Goal: Task Accomplishment & Management: Complete application form

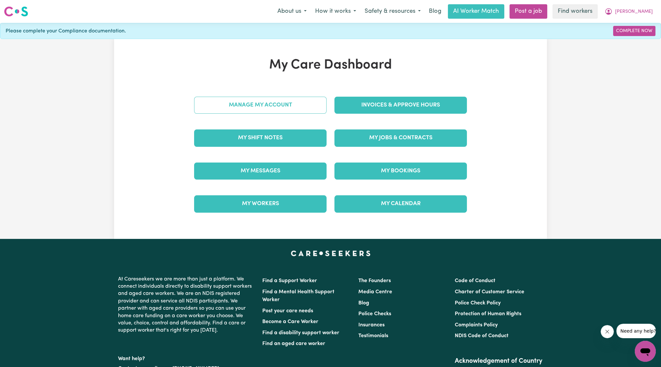
click at [274, 112] on link "Manage My Account" at bounding box center [260, 105] width 132 height 17
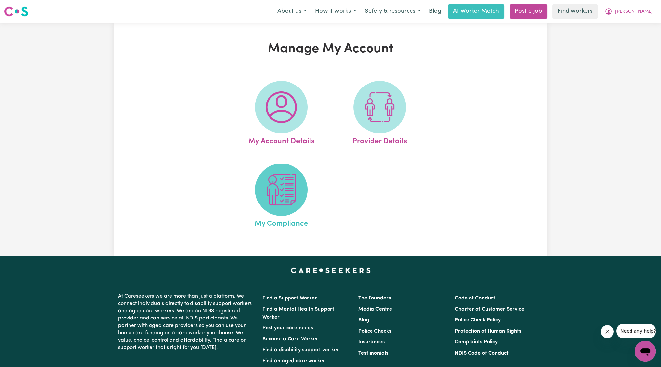
click at [277, 195] on img at bounding box center [281, 189] width 31 height 31
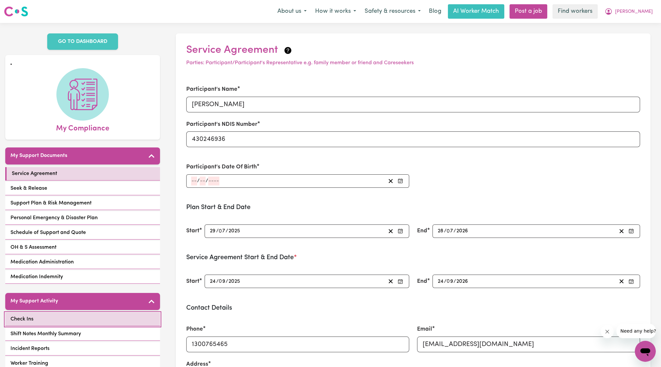
click at [80, 313] on link "Check Ins" at bounding box center [82, 319] width 155 height 13
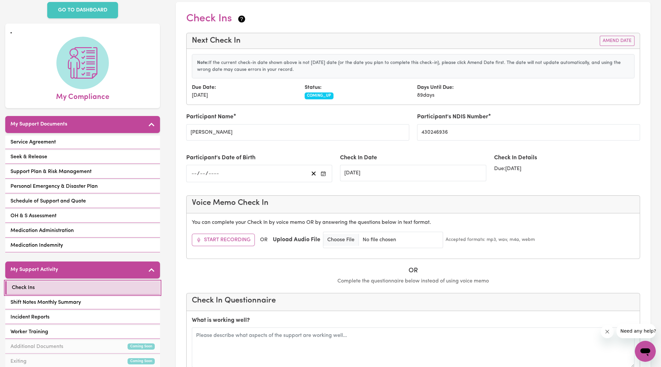
scroll to position [27, 0]
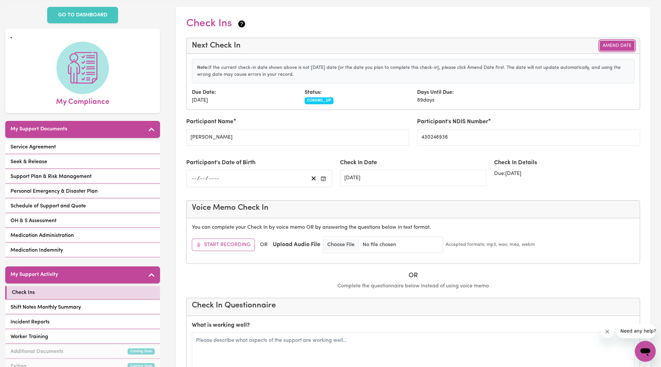
click at [614, 48] on button "Amend Date" at bounding box center [617, 46] width 35 height 10
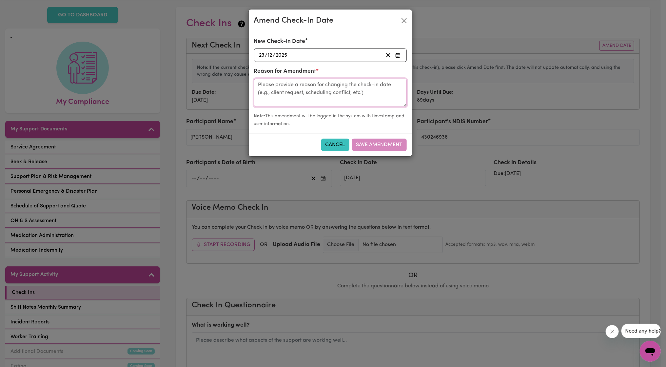
click at [352, 83] on textarea at bounding box center [330, 93] width 153 height 28
type textarea "chat with [PERSON_NAME]"
click at [363, 56] on div "[DATE] [DATE]" at bounding box center [320, 55] width 125 height 9
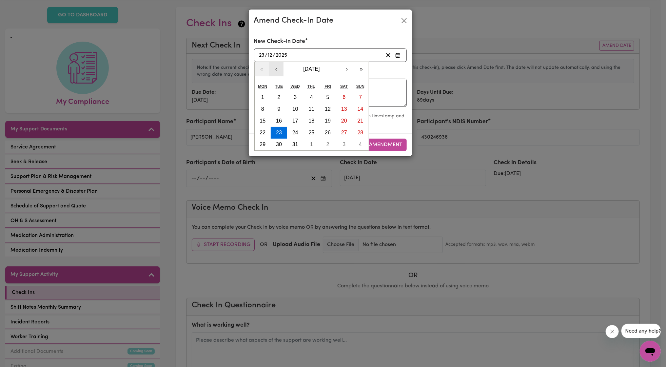
click at [274, 67] on button "‹" at bounding box center [276, 69] width 14 height 14
click at [298, 134] on button "24" at bounding box center [295, 133] width 16 height 12
type input "[DATE]"
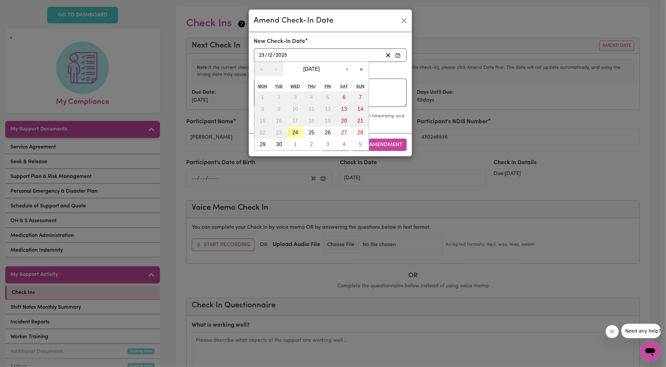
type input "24"
type input "9"
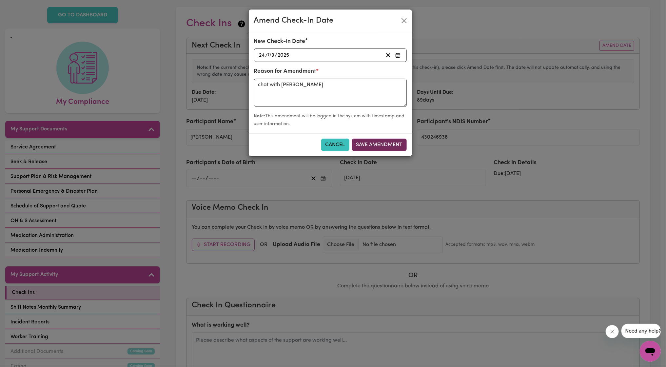
click at [394, 144] on button "Save Amendment" at bounding box center [379, 145] width 55 height 12
type input "[DATE]"
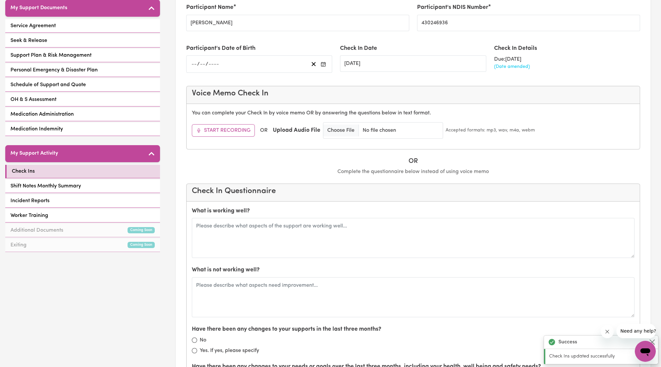
scroll to position [148, 0]
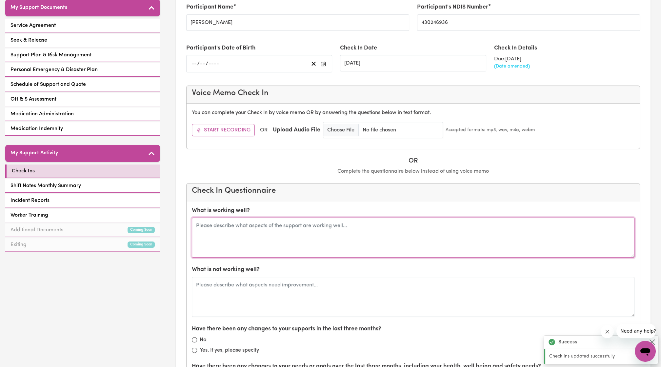
click at [276, 229] on textarea at bounding box center [413, 238] width 443 height 40
type textarea "C"
type textarea "Chat with [PERSON_NAME] Everything go well"
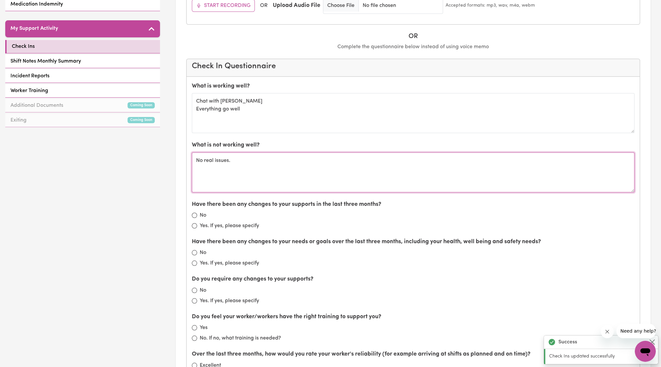
scroll to position [273, 0]
type textarea "No real issues."
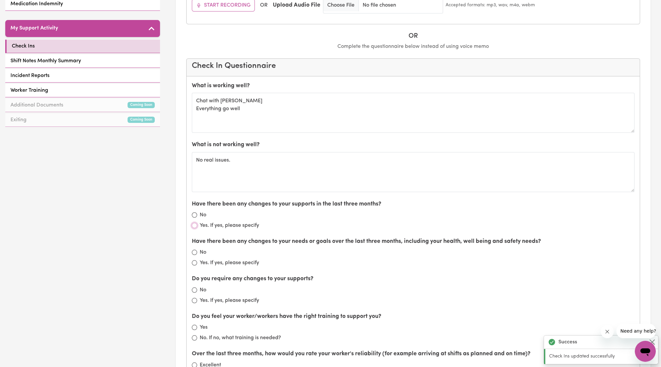
click at [194, 223] on input "Yes. If yes, please specify" at bounding box center [194, 225] width 5 height 5
radio input "true"
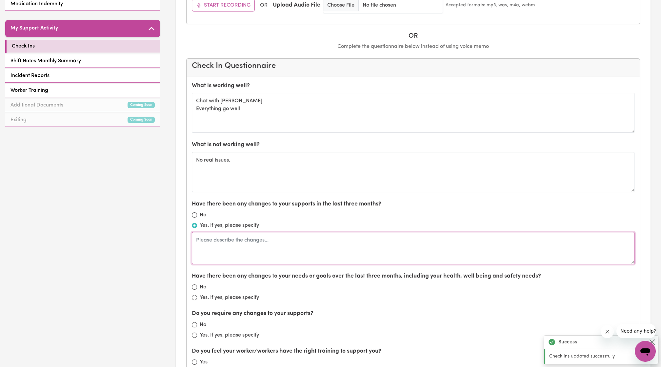
click at [228, 246] on textarea at bounding box center [413, 248] width 443 height 32
type textarea "Just the new supports with [PERSON_NAME], helping with meals"
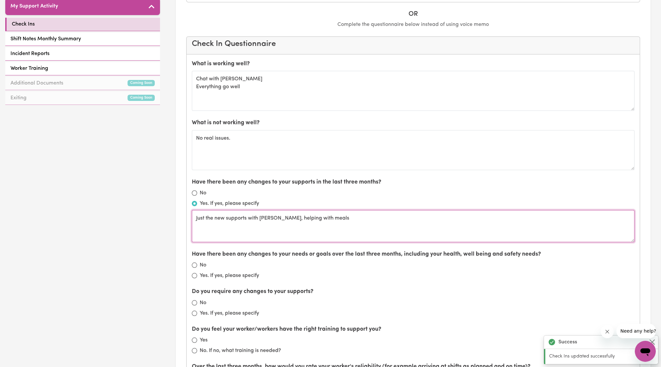
scroll to position [314, 0]
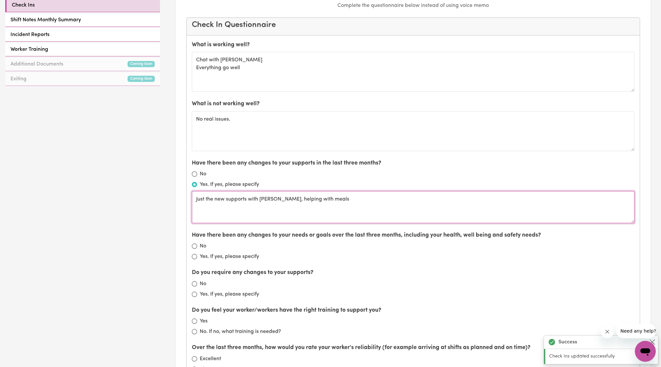
click at [332, 220] on textarea "Just the new supports with [PERSON_NAME], helping with meals" at bounding box center [413, 207] width 443 height 32
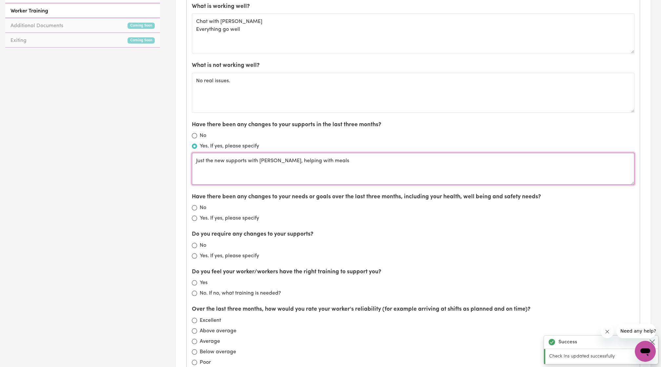
scroll to position [353, 0]
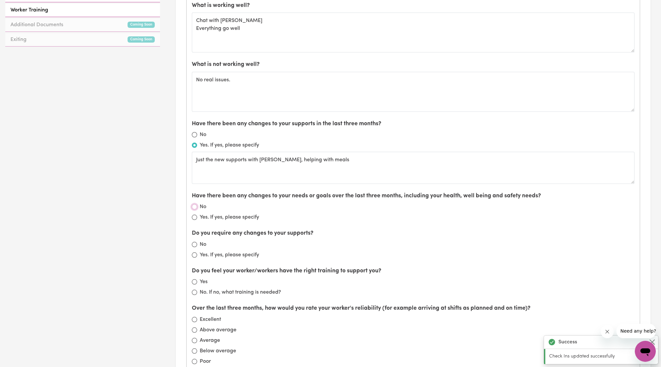
click at [195, 204] on input "No" at bounding box center [194, 206] width 5 height 5
radio input "true"
click at [195, 242] on input "No" at bounding box center [194, 244] width 5 height 5
radio input "true"
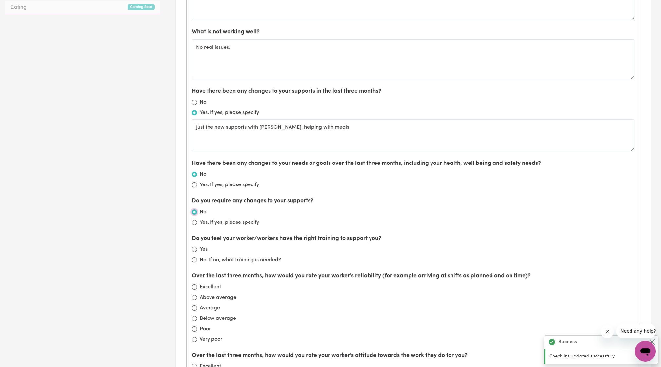
scroll to position [384, 0]
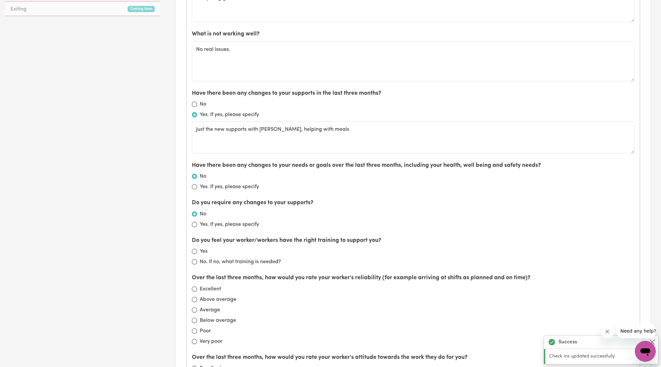
click at [199, 247] on div "Yes" at bounding box center [413, 251] width 443 height 8
click at [192, 249] on div "Yes" at bounding box center [413, 251] width 443 height 8
click at [193, 249] on input "Yes" at bounding box center [194, 251] width 5 height 5
radio input "true"
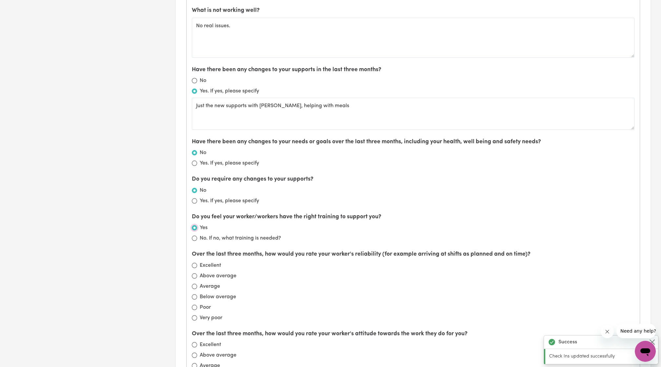
scroll to position [409, 0]
click at [194, 256] on div "Over the last three months, how would you rate your worker's reliability (for e…" at bounding box center [413, 284] width 443 height 71
click at [195, 264] on div "Excellent" at bounding box center [413, 264] width 443 height 8
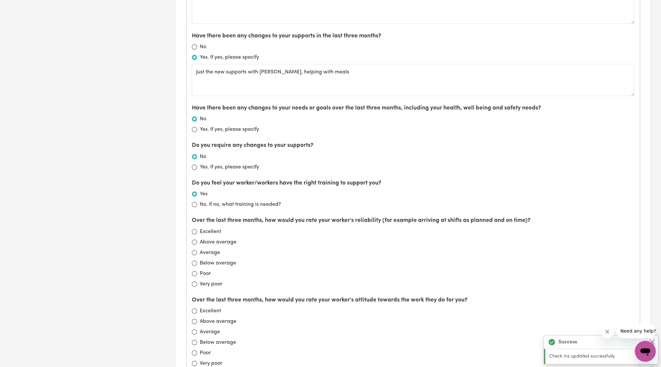
scroll to position [442, 0]
click at [192, 230] on div "Excellent" at bounding box center [413, 231] width 443 height 8
click at [194, 228] on input "Excellent" at bounding box center [194, 230] width 5 height 5
radio input "true"
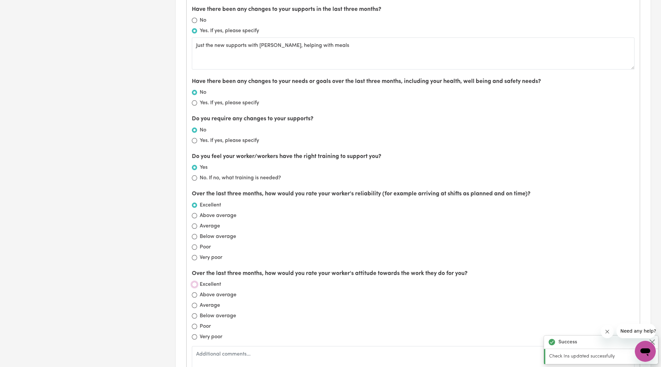
click at [194, 282] on input "Excellent" at bounding box center [194, 284] width 5 height 5
radio input "true"
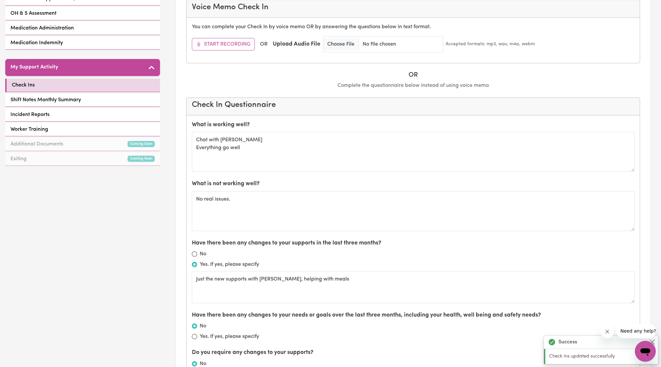
scroll to position [234, 0]
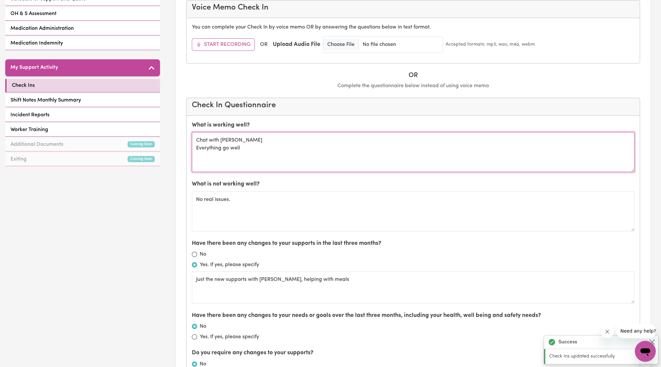
click at [251, 149] on textarea "Chat with [PERSON_NAME] Everything go well" at bounding box center [413, 152] width 443 height 40
type textarea "Chat with [PERSON_NAME] Everything go well [PERSON_NAME] and [PERSON_NAME]."
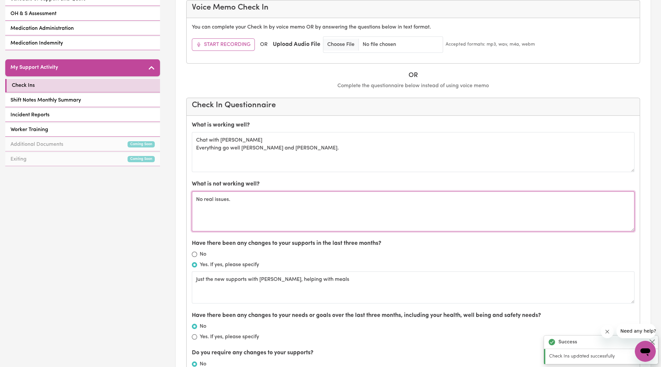
click at [280, 206] on textarea "No real issues." at bounding box center [413, 211] width 443 height 40
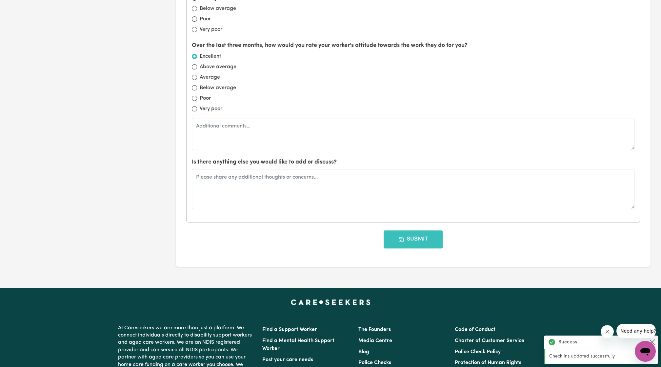
scroll to position [737, 0]
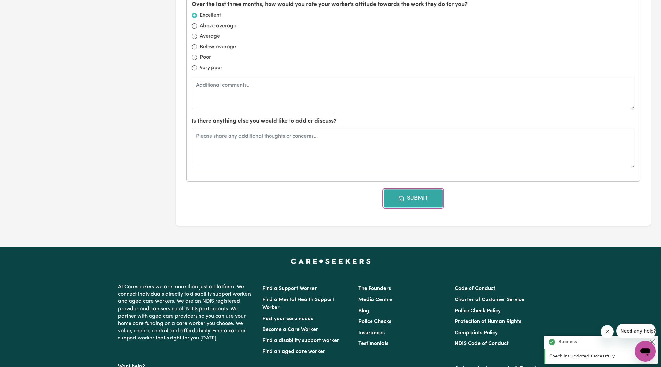
click at [419, 195] on button "Submit" at bounding box center [413, 198] width 59 height 18
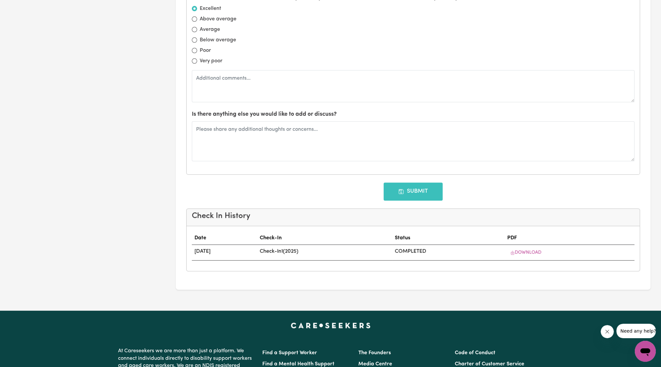
type input "[DATE]"
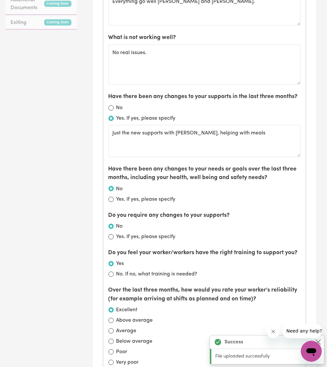
scroll to position [426, 0]
click at [270, 96] on label "Have there been any changes to your supports in the last three months?" at bounding box center [202, 96] width 189 height 9
click at [266, 94] on label "Have there been any changes to your supports in the last three months?" at bounding box center [202, 96] width 189 height 9
click at [262, 94] on label "Have there been any changes to your supports in the last three months?" at bounding box center [202, 96] width 189 height 9
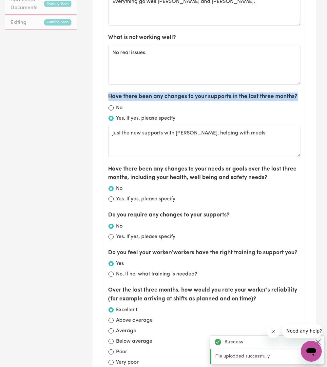
click at [262, 94] on label "Have there been any changes to your supports in the last three months?" at bounding box center [202, 96] width 189 height 9
copy label "Have there been any changes to your supports in the last three months?"
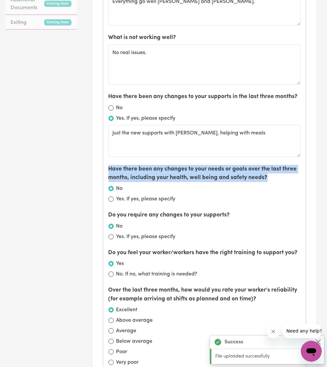
drag, startPoint x: 267, startPoint y: 175, endPoint x: 99, endPoint y: 165, distance: 168.8
click at [99, 165] on section "Check Ins Next Check In Amend Date Note: If the current check-in date shown abo…" at bounding box center [204, 144] width 225 height 1069
copy label "Have there been any changes to your needs or goals over the last three months, …"
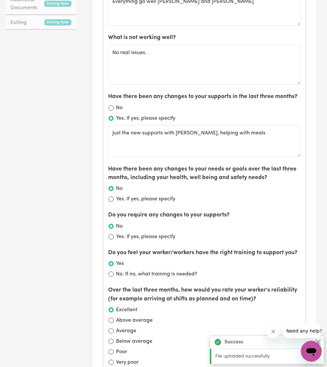
click at [172, 211] on label "Do you require any changes to your supports?" at bounding box center [169, 215] width 122 height 9
copy label "Do you require any changes to your supports?"
click at [207, 248] on label "Do you feel your worker/workers have the right training to support you?" at bounding box center [202, 252] width 189 height 9
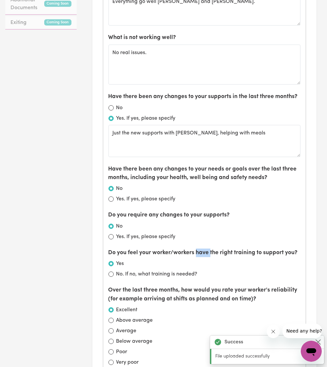
click at [207, 248] on label "Do you feel your worker/workers have the right training to support you?" at bounding box center [202, 252] width 189 height 9
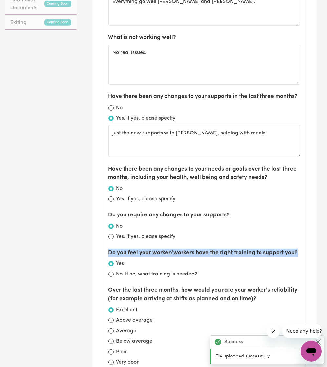
click at [207, 248] on label "Do you feel your worker/workers have the right training to support you?" at bounding box center [202, 252] width 189 height 9
copy label "Do you feel your worker/workers have the right training to support you?"
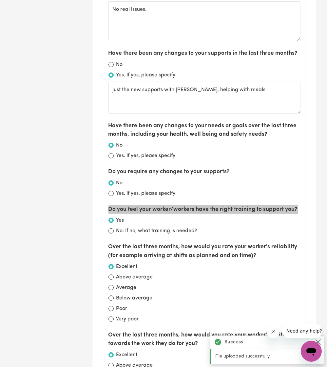
scroll to position [470, 0]
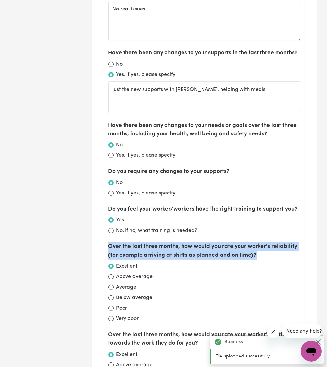
drag, startPoint x: 260, startPoint y: 250, endPoint x: 106, endPoint y: 244, distance: 154.2
click at [106, 244] on div "What is working well? Chat with [PERSON_NAME] Everything go well [PERSON_NAME] …" at bounding box center [204, 222] width 203 height 595
copy label "Over the last three months, how would you rate your worker's reliability (for e…"
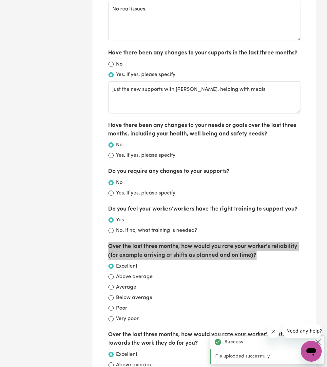
scroll to position [525, 0]
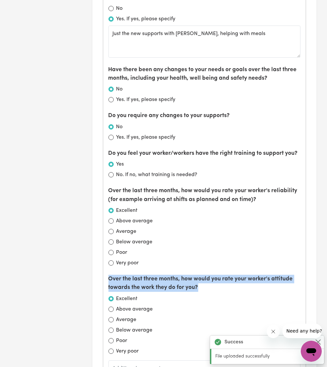
drag, startPoint x: 206, startPoint y: 284, endPoint x: 105, endPoint y: 275, distance: 101.6
click at [105, 275] on div "What is working well? Chat with [PERSON_NAME] Everything go well [PERSON_NAME] …" at bounding box center [204, 167] width 203 height 595
copy label "Over the last three months, how would you rate your worker's attitude towards t…"
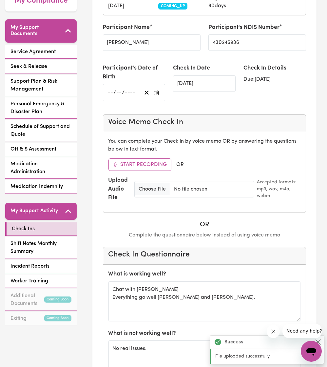
scroll to position [0, 0]
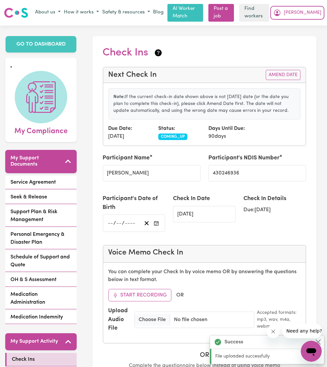
drag, startPoint x: 312, startPoint y: 13, endPoint x: 234, endPoint y: 52, distance: 87.8
click at [312, 16] on button "[PERSON_NAME]" at bounding box center [297, 12] width 51 height 11
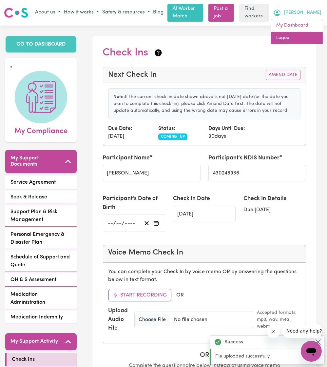
click at [295, 41] on link "Logout" at bounding box center [297, 38] width 52 height 12
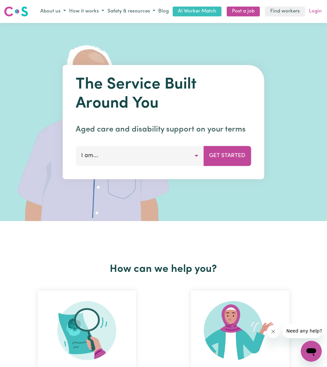
click at [312, 11] on link "Login" at bounding box center [315, 12] width 15 height 10
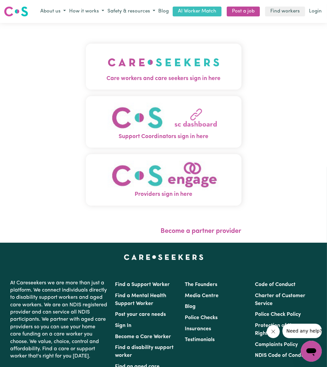
click at [119, 64] on img "Care workers and care seekers sign in here" at bounding box center [164, 62] width 112 height 24
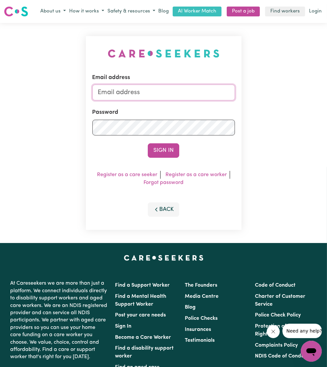
click at [124, 95] on input "Email address" at bounding box center [163, 93] width 143 height 16
drag, startPoint x: 132, startPoint y: 93, endPoint x: 313, endPoint y: 99, distance: 181.0
click at [313, 99] on div "Email address [EMAIL_ADDRESS][PERSON_NAME][DOMAIN_NAME] Password Sign In Regist…" at bounding box center [163, 133] width 327 height 220
click at [148, 143] on button "Sign In" at bounding box center [163, 150] width 31 height 14
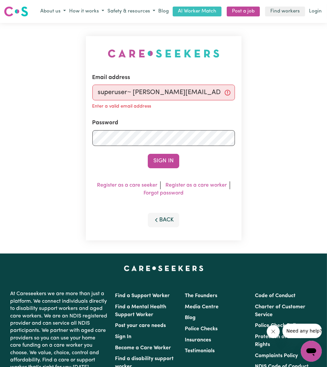
click at [133, 89] on input "superuser~ [PERSON_NAME][EMAIL_ADDRESS][DOMAIN_NAME]" at bounding box center [163, 93] width 143 height 16
click at [148, 154] on button "Sign In" at bounding box center [163, 161] width 31 height 14
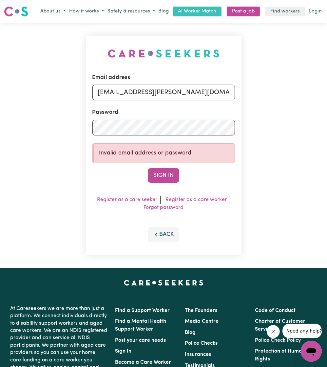
drag, startPoint x: 131, startPoint y: 94, endPoint x: 280, endPoint y: 74, distance: 149.6
click at [280, 74] on div "Email address [EMAIL_ADDRESS][PERSON_NAME][DOMAIN_NAME] Password Invalid email …" at bounding box center [163, 145] width 327 height 245
paste input "[EMAIL_ADDRESS][DOMAIN_NAME]"
type input "[EMAIL_ADDRESS][DOMAIN_NAME]"
click at [155, 175] on button "Sign In" at bounding box center [163, 175] width 31 height 14
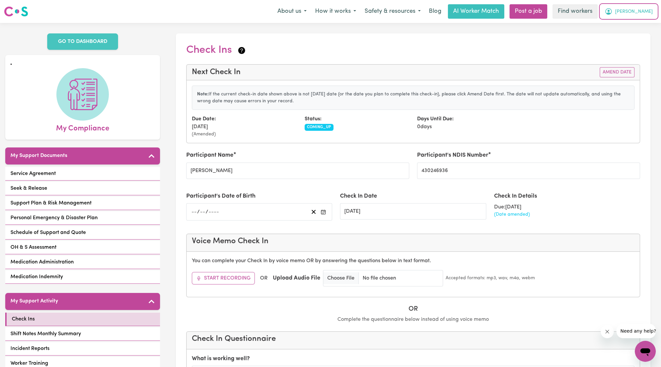
click at [645, 13] on span "[PERSON_NAME]" at bounding box center [634, 11] width 38 height 7
click at [639, 20] on link "My Dashboard" at bounding box center [631, 25] width 52 height 12
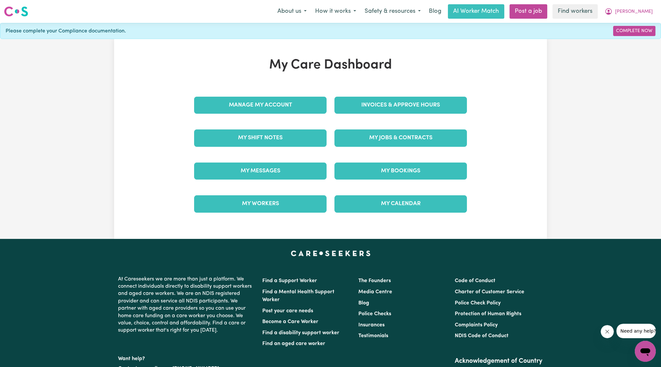
click at [448, 114] on div "Invoices & Approve Hours" at bounding box center [400, 105] width 140 height 33
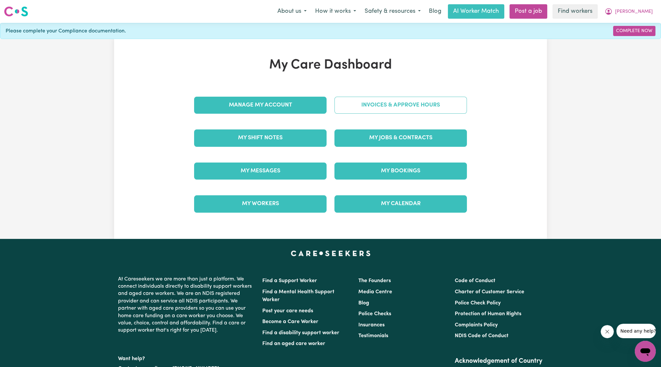
click at [446, 112] on link "Invoices & Approve Hours" at bounding box center [400, 105] width 132 height 17
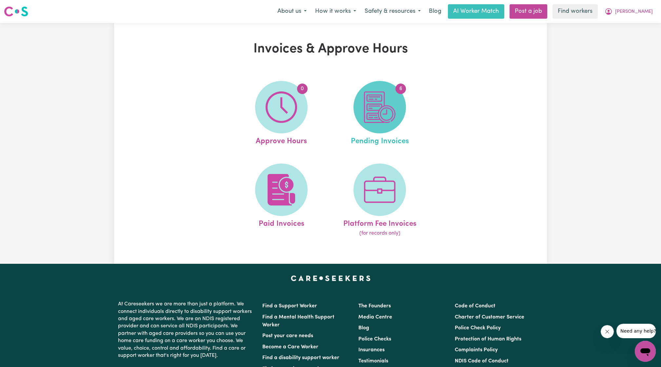
click at [380, 116] on img at bounding box center [379, 106] width 31 height 31
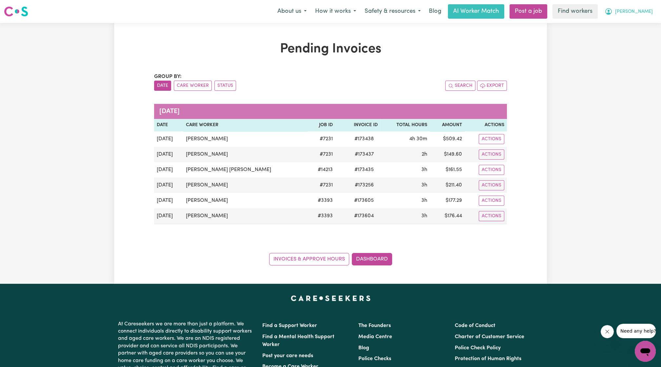
click at [612, 14] on icon "My Account" at bounding box center [608, 11] width 7 height 7
click at [624, 22] on link "My Dashboard" at bounding box center [631, 25] width 52 height 12
